Goal: Task Accomplishment & Management: Use online tool/utility

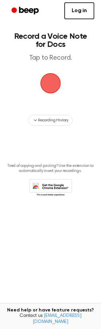
click at [48, 84] on span "button" at bounding box center [50, 83] width 37 height 37
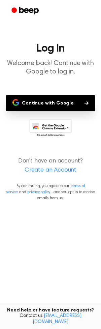
click at [50, 103] on button "Continue with Google" at bounding box center [51, 103] width 90 height 16
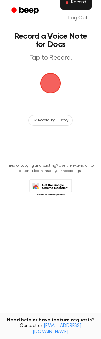
click at [74, 3] on span "Record" at bounding box center [78, 3] width 15 height 6
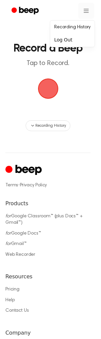
click at [80, 11] on html "Record a Beep Tap to Record. Recording History ⚠️ We are experiencing issues wi…" at bounding box center [50, 237] width 101 height 474
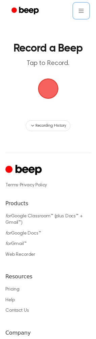
click at [50, 91] on html "Record a Beep Tap to Record. Recording History ⚠️ We are experiencing issues wi…" at bounding box center [48, 237] width 96 height 474
click at [48, 91] on span "button" at bounding box center [48, 88] width 19 height 19
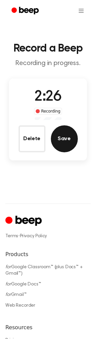
click at [59, 142] on button "Save" at bounding box center [64, 138] width 27 height 27
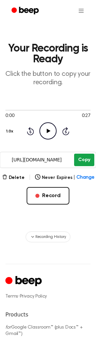
click at [85, 159] on button "Copy" at bounding box center [84, 160] width 20 height 12
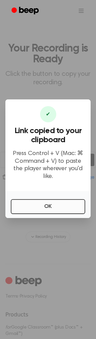
click at [50, 202] on button "OK" at bounding box center [48, 206] width 75 height 15
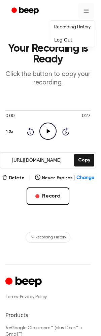
click at [83, 12] on html "Your Recording is Ready Click the button to copy your recording. 0:00 0:27 1.0x…" at bounding box center [50, 292] width 101 height 585
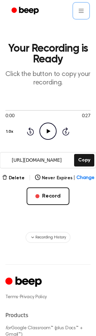
click at [35, 25] on html "Your Recording is Ready Click the button to copy your recording. 0:00 0:27 1.0x…" at bounding box center [48, 292] width 96 height 585
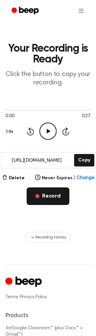
click at [46, 194] on button "Record" at bounding box center [48, 196] width 43 height 18
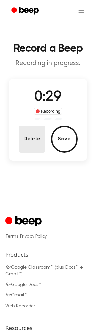
click at [32, 142] on button "Delete" at bounding box center [32, 138] width 27 height 27
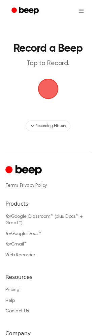
click at [51, 91] on span "button" at bounding box center [48, 89] width 21 height 21
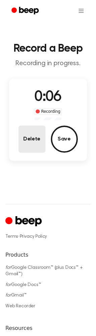
click at [28, 137] on button "Delete" at bounding box center [32, 138] width 27 height 27
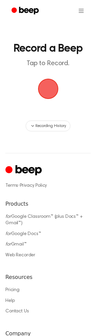
click at [53, 91] on span "button" at bounding box center [48, 88] width 19 height 19
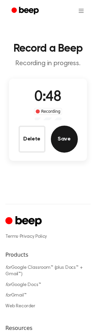
click at [68, 141] on button "Save" at bounding box center [64, 138] width 27 height 27
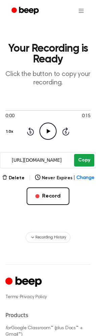
click at [86, 160] on button "Copy" at bounding box center [84, 160] width 20 height 12
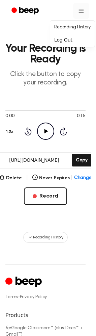
click at [79, 11] on html "Your Recording is Ready Click the button to copy your recording. 0:00 0:15 1.0x…" at bounding box center [48, 295] width 96 height 591
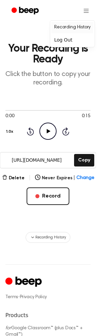
click at [67, 28] on link "Recording History" at bounding box center [73, 27] width 42 height 11
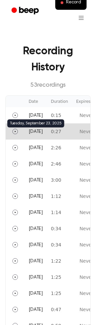
click at [33, 132] on span "Today" at bounding box center [36, 132] width 14 height 5
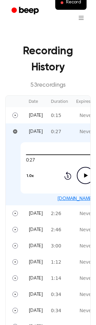
click at [67, 87] on p "53 recording s" at bounding box center [48, 85] width 75 height 9
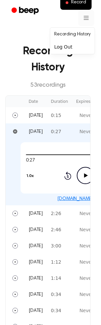
click at [76, 33] on link "Recording History" at bounding box center [73, 34] width 42 height 11
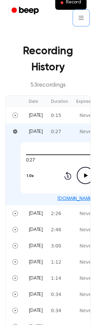
scroll to position [6, 0]
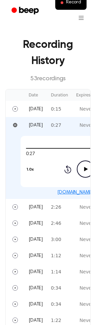
click at [57, 154] on div "0:27 0:27" at bounding box center [85, 154] width 119 height 7
click at [86, 192] on link "beep.audio/3ekEHEM" at bounding box center [85, 192] width 56 height 5
